Goal: Information Seeking & Learning: Learn about a topic

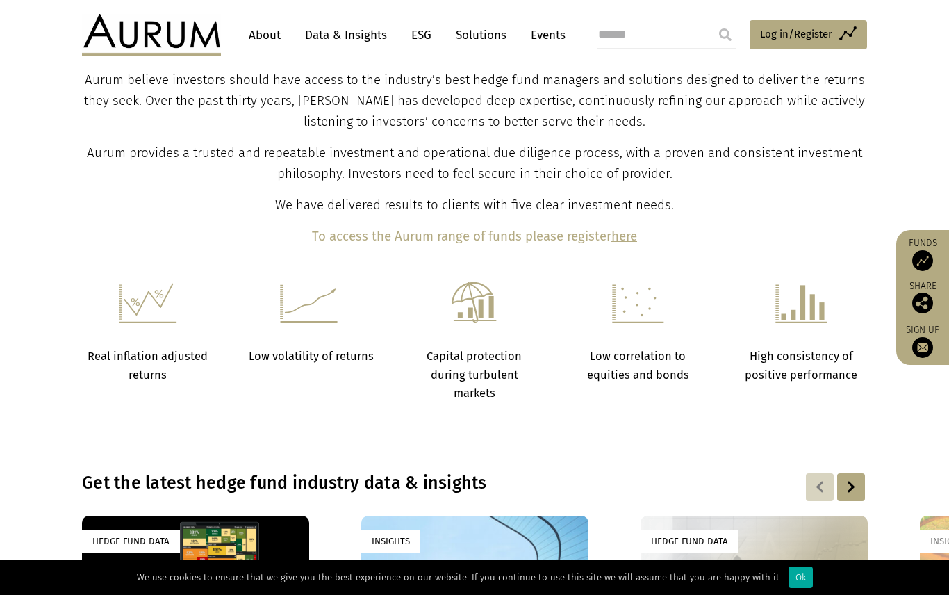
scroll to position [609, 0]
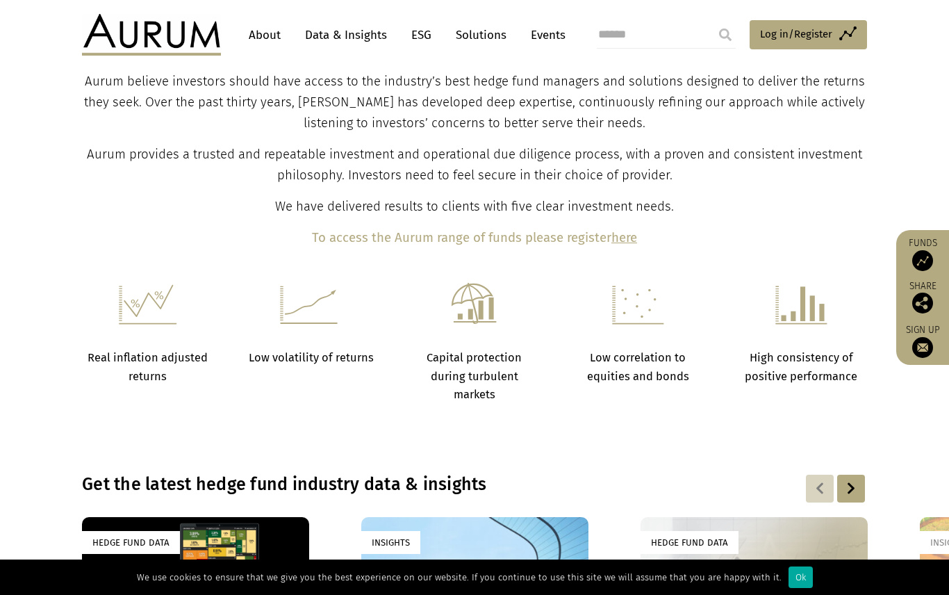
click at [134, 35] on img at bounding box center [151, 35] width 139 height 42
click at [270, 31] on link "About" at bounding box center [265, 35] width 46 height 26
click at [272, 38] on link "About" at bounding box center [265, 35] width 46 height 26
click at [270, 42] on link "About" at bounding box center [265, 35] width 46 height 26
click at [260, 40] on link "About" at bounding box center [265, 35] width 46 height 26
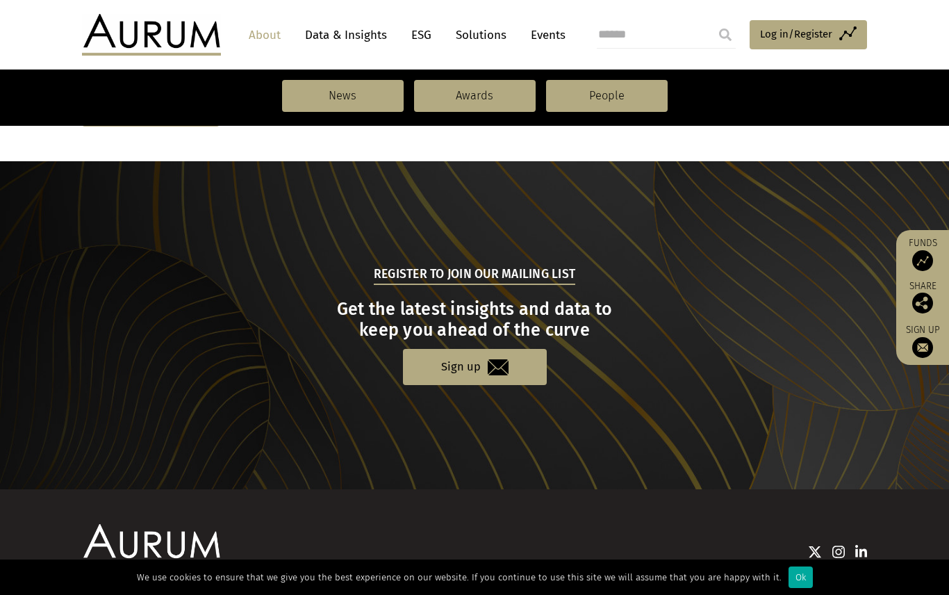
scroll to position [1404, 0]
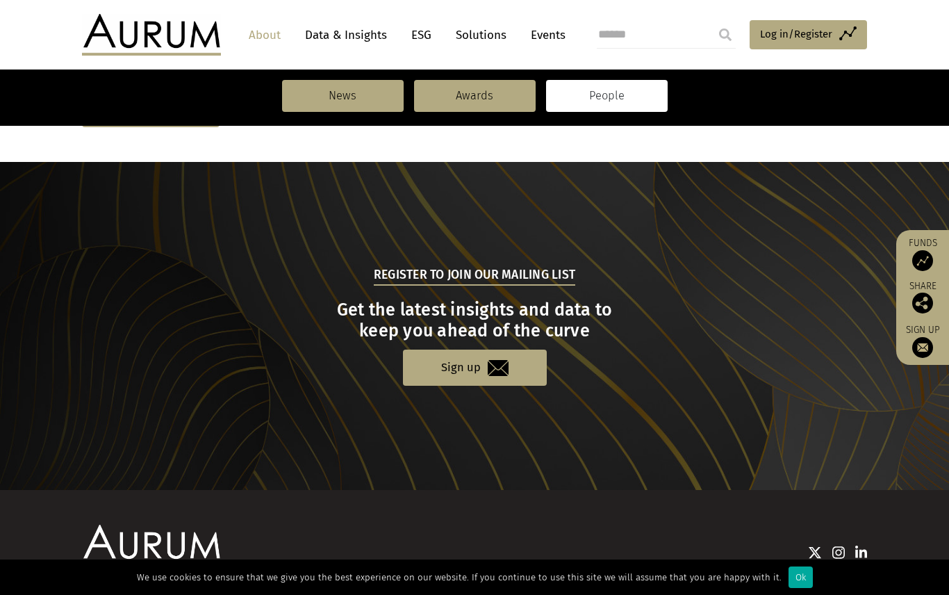
click at [597, 94] on link "People" at bounding box center [607, 96] width 122 height 32
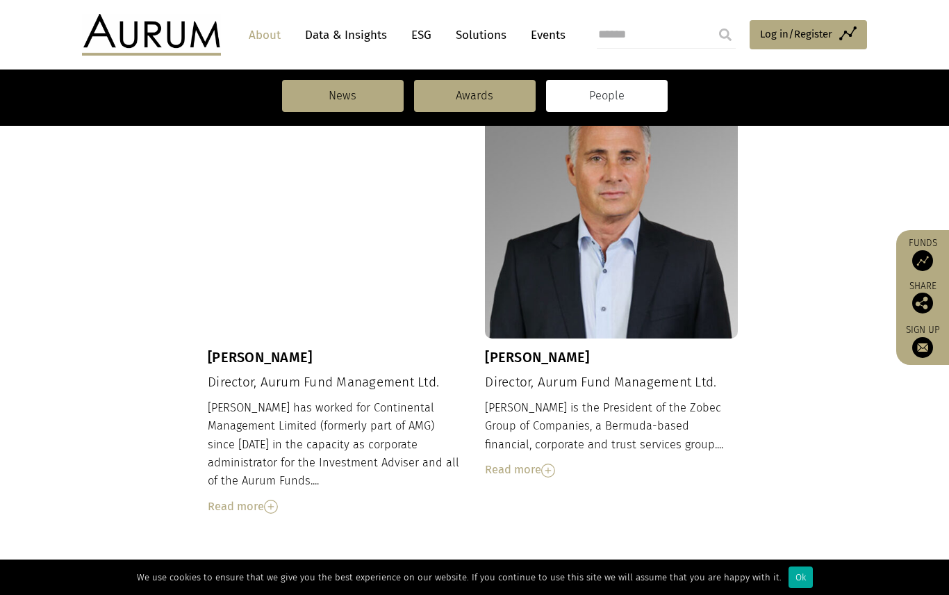
scroll to position [991, 0]
